Goal: Task Accomplishment & Management: Manage account settings

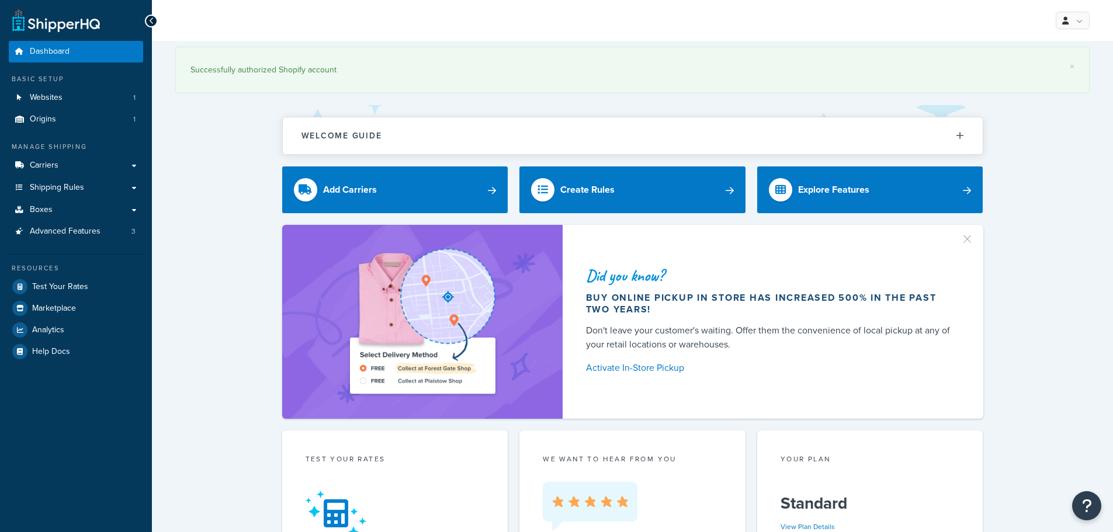
click at [1019, 20] on div "My Profile Billing Global Settings Contact Us Logout" at bounding box center [632, 20] width 961 height 41
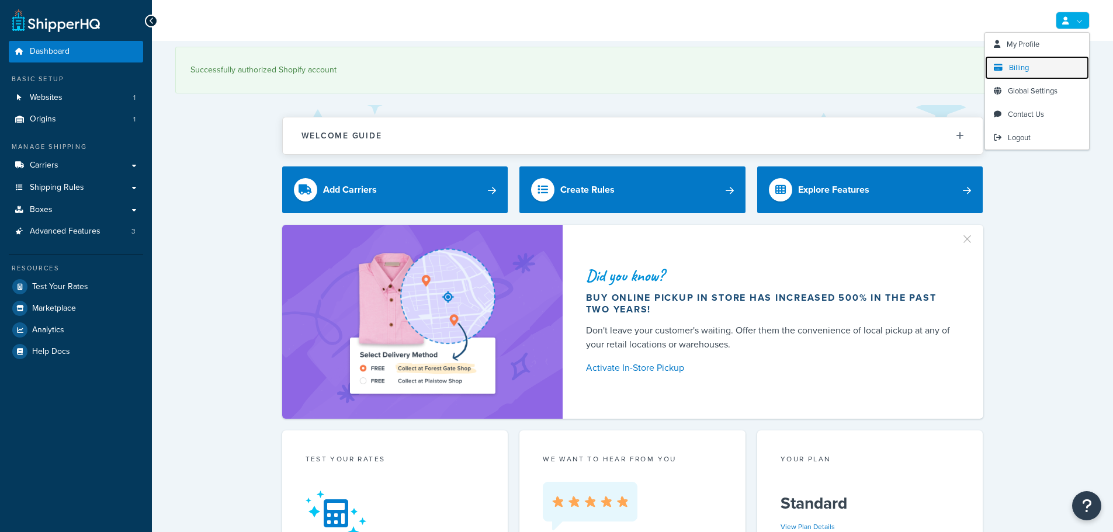
click at [1019, 71] on span "Billing" at bounding box center [1019, 67] width 20 height 11
click at [1013, 71] on span "Billing" at bounding box center [1019, 67] width 20 height 11
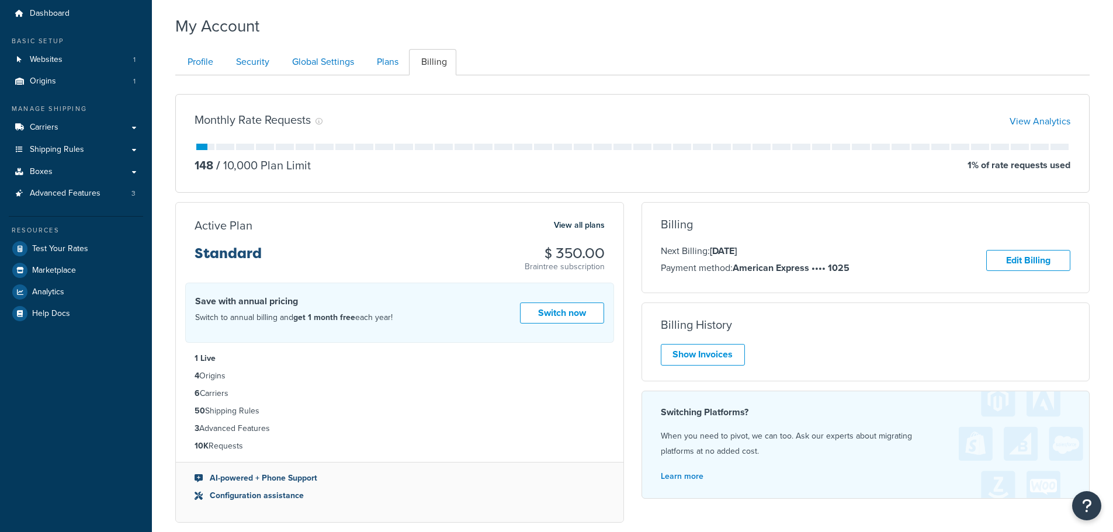
scroll to position [58, 0]
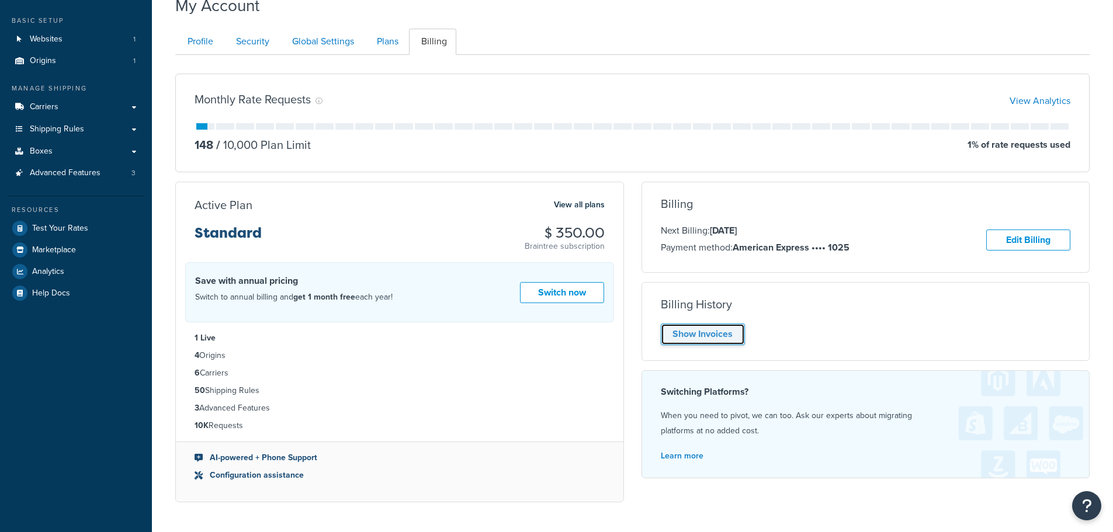
click at [693, 333] on link "Show Invoices" at bounding box center [703, 335] width 84 height 22
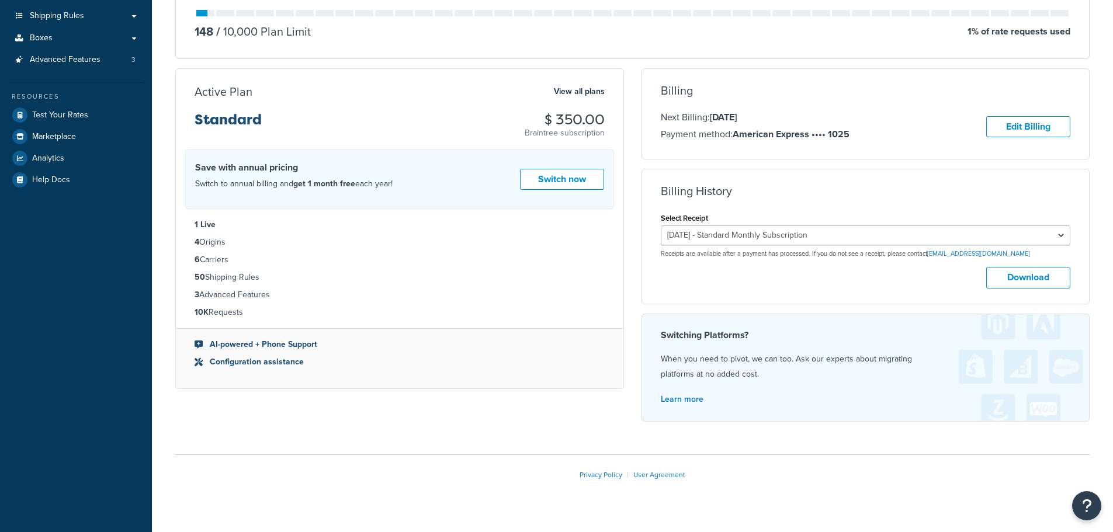
scroll to position [175, 0]
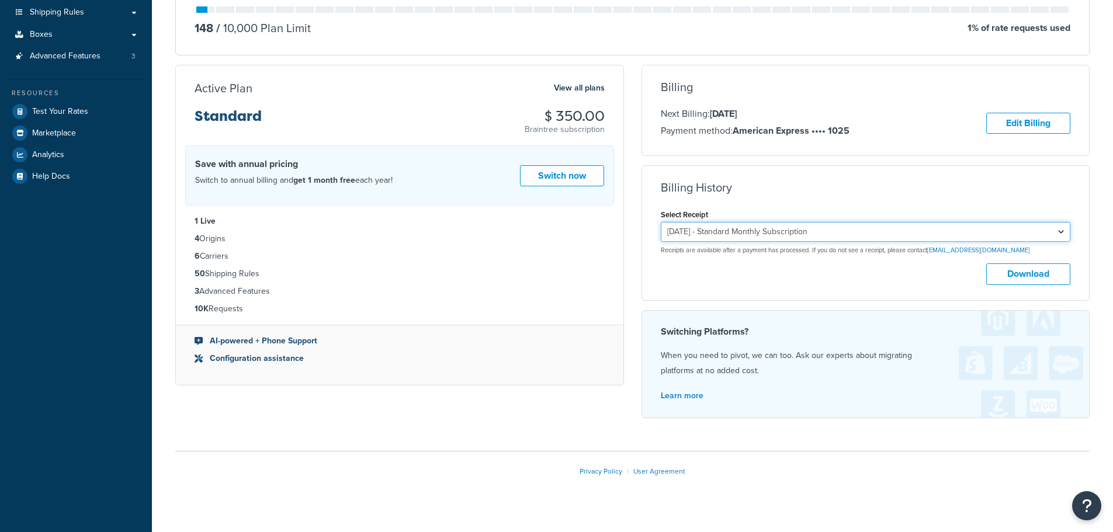
click at [880, 225] on select "September 4, 2025 - Standard Monthly Subscription August 4, 2025 - Standard Mon…" at bounding box center [866, 232] width 410 height 20
click at [661, 223] on select "September 4, 2025 - Standard Monthly Subscription August 4, 2025 - Standard Mon…" at bounding box center [866, 232] width 410 height 20
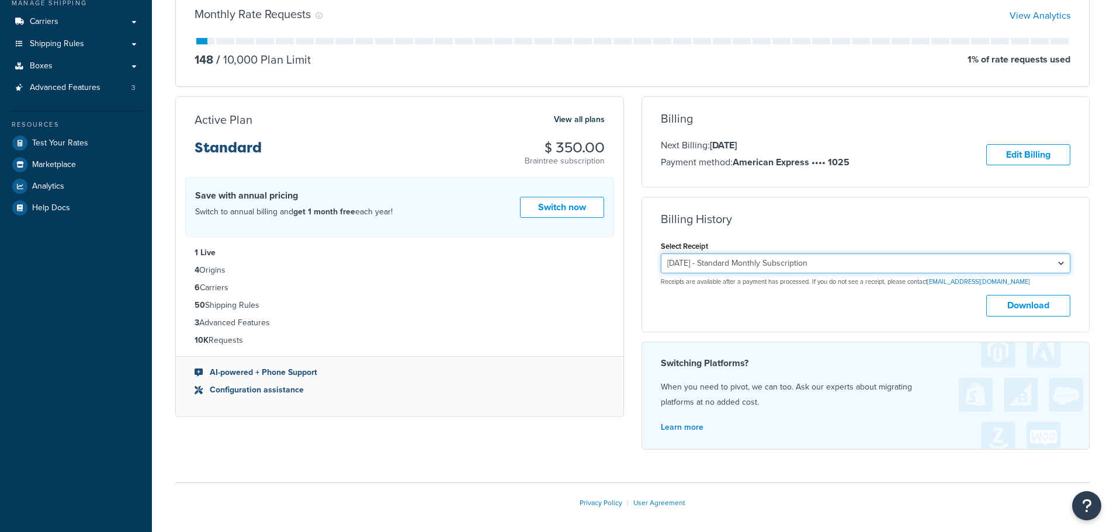
scroll to position [117, 0]
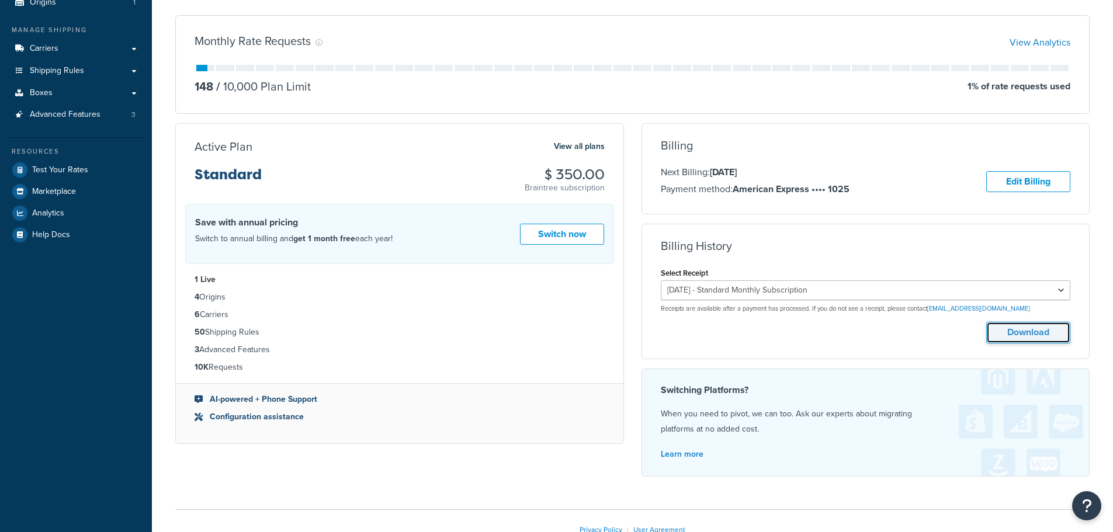
click at [1028, 339] on button "Download" at bounding box center [1028, 333] width 84 height 22
click at [832, 296] on select "September 4, 2025 - Standard Monthly Subscription August 4, 2025 - Standard Mon…" at bounding box center [866, 290] width 410 height 20
click at [661, 282] on select "September 4, 2025 - Standard Monthly Subscription August 4, 2025 - Standard Mon…" at bounding box center [866, 290] width 410 height 20
click at [1023, 333] on button "Download" at bounding box center [1028, 333] width 84 height 22
click at [808, 295] on select "September 4, 2025 - Standard Monthly Subscription August 4, 2025 - Standard Mon…" at bounding box center [866, 290] width 410 height 20
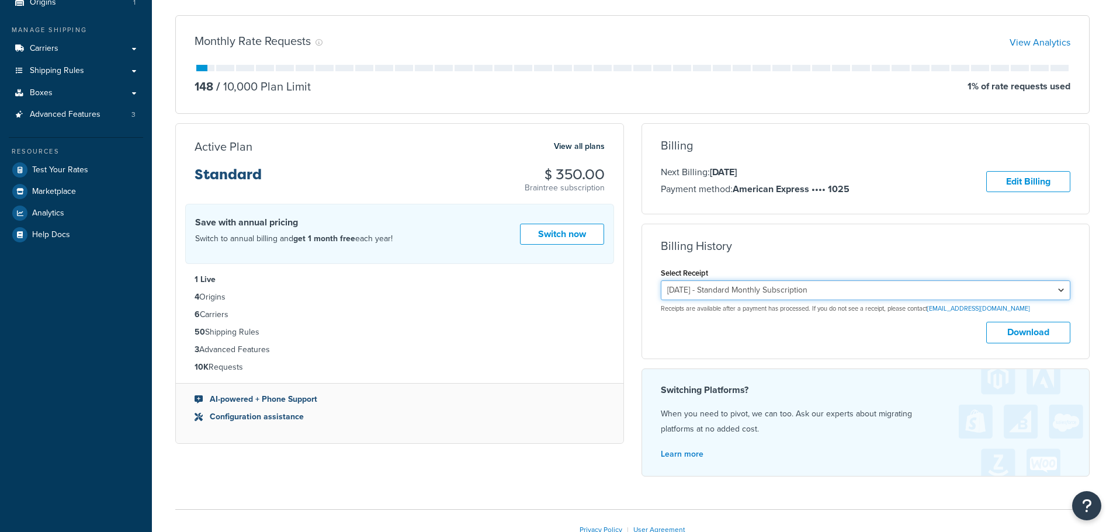
select select "f3nhz067"
click at [661, 282] on select "September 4, 2025 - Standard Monthly Subscription August 4, 2025 - Standard Mon…" at bounding box center [866, 290] width 410 height 20
click at [1020, 334] on button "Download" at bounding box center [1028, 333] width 84 height 22
